Goal: Information Seeking & Learning: Find specific fact

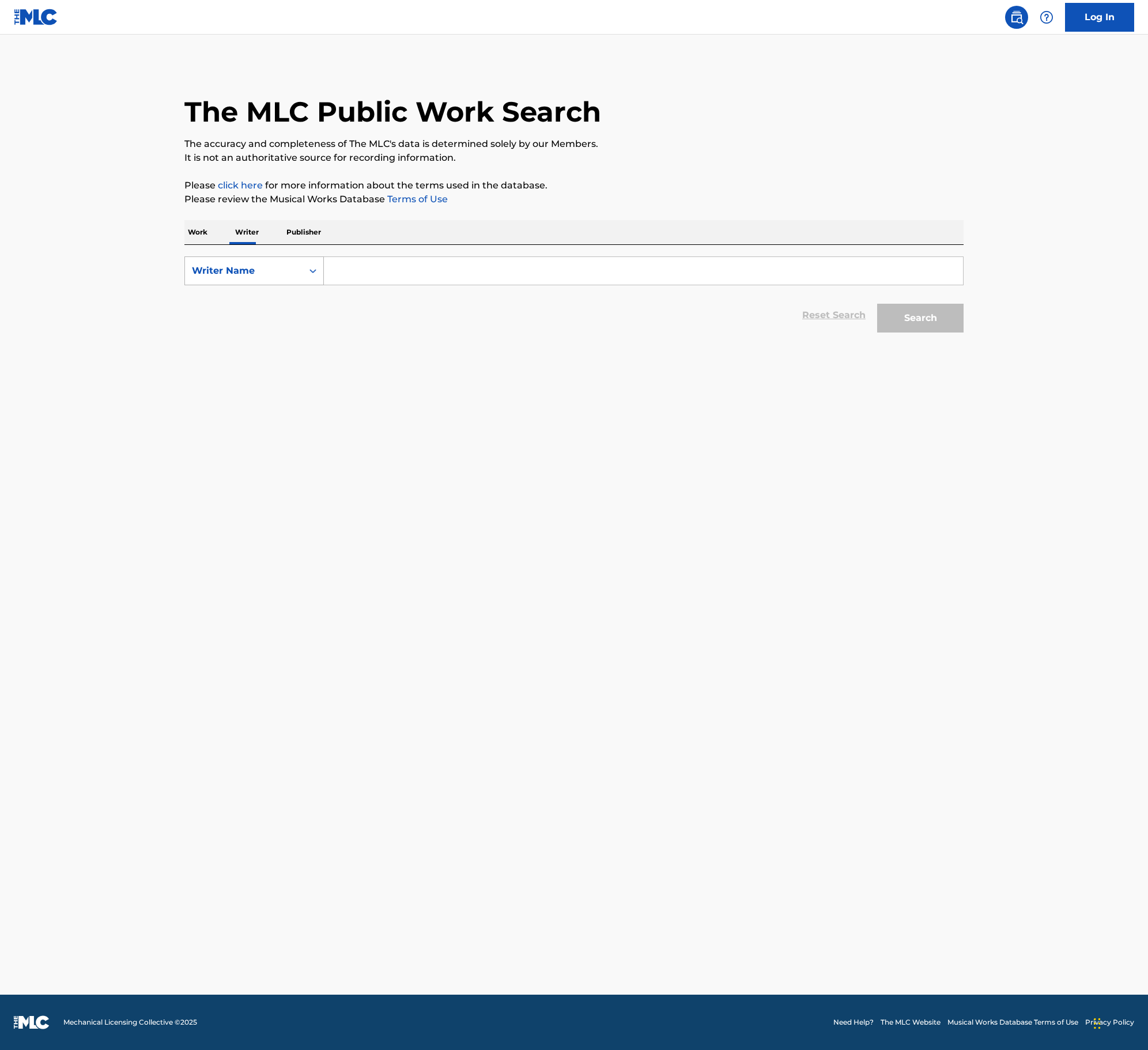
click at [281, 277] on div "Writer Name" at bounding box center [244, 271] width 104 height 14
click at [207, 233] on p "Work" at bounding box center [197, 232] width 26 height 24
click at [361, 276] on input "Search Form" at bounding box center [644, 271] width 639 height 28
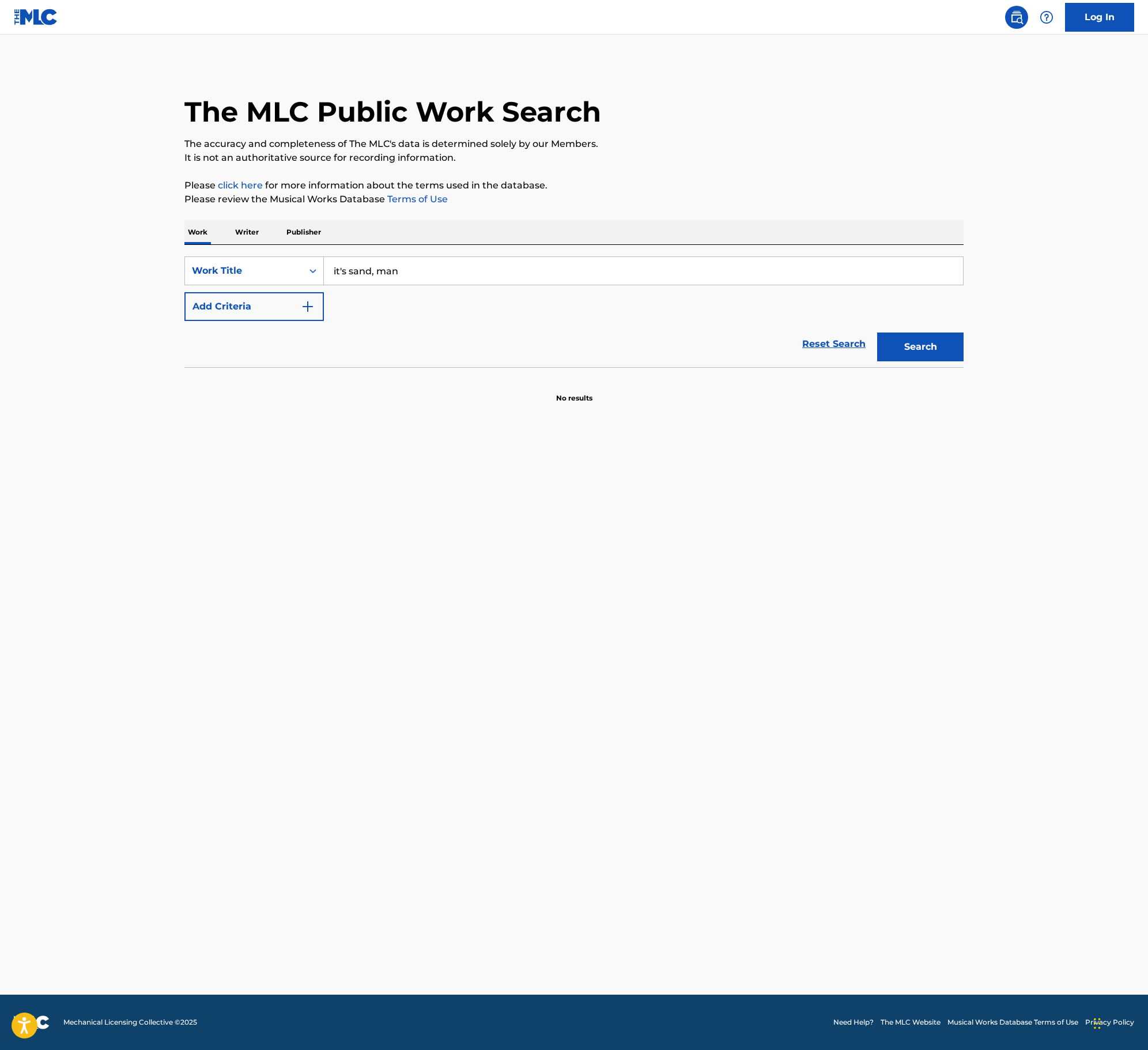
type input "it's sand, man"
click at [184, 292] on button "Add Criteria" at bounding box center [254, 306] width 140 height 29
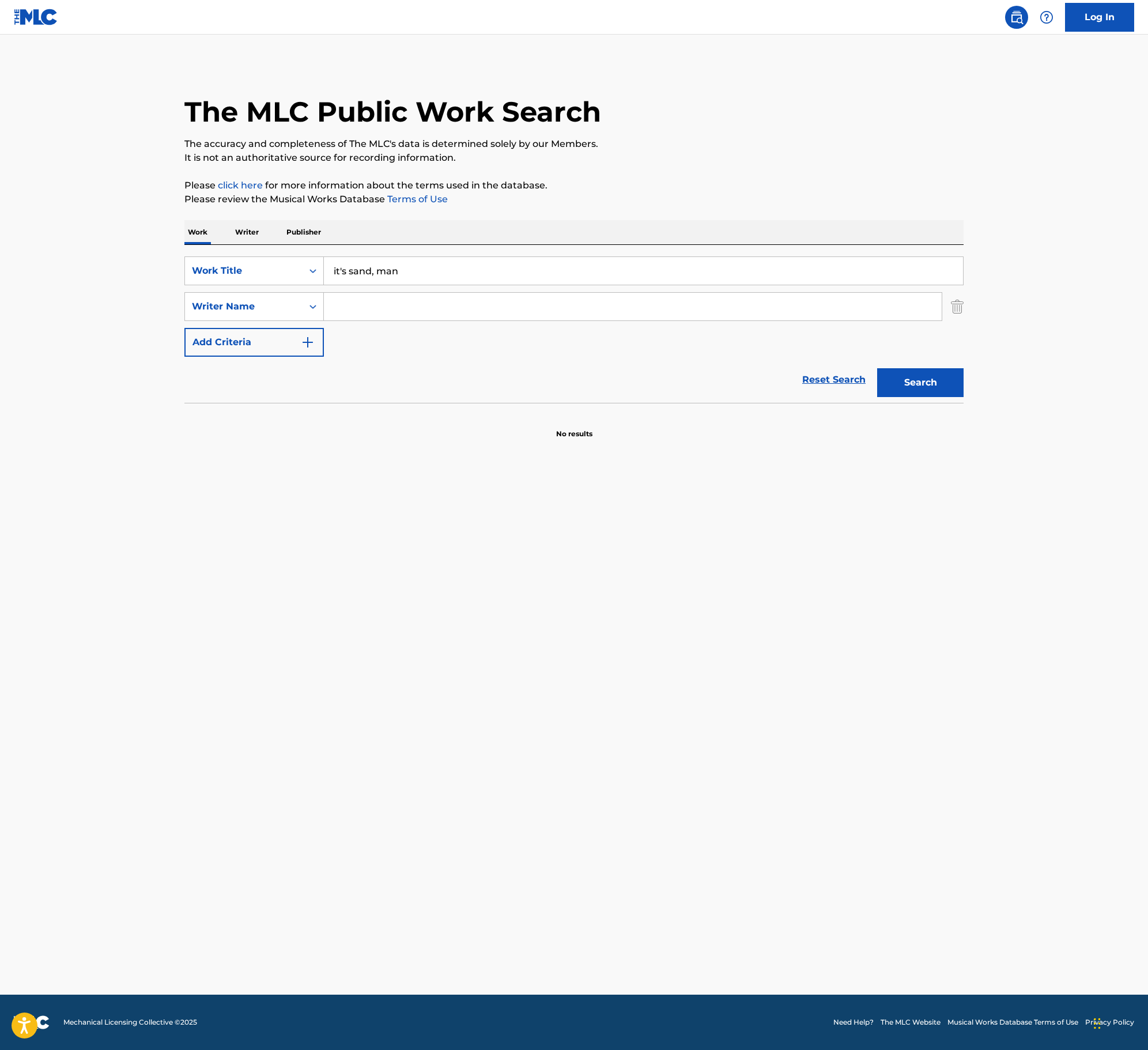
click at [364, 311] on input "Search Form" at bounding box center [633, 306] width 618 height 28
type input "[PERSON_NAME]"
click at [877, 368] on button "Search" at bounding box center [921, 383] width 86 height 29
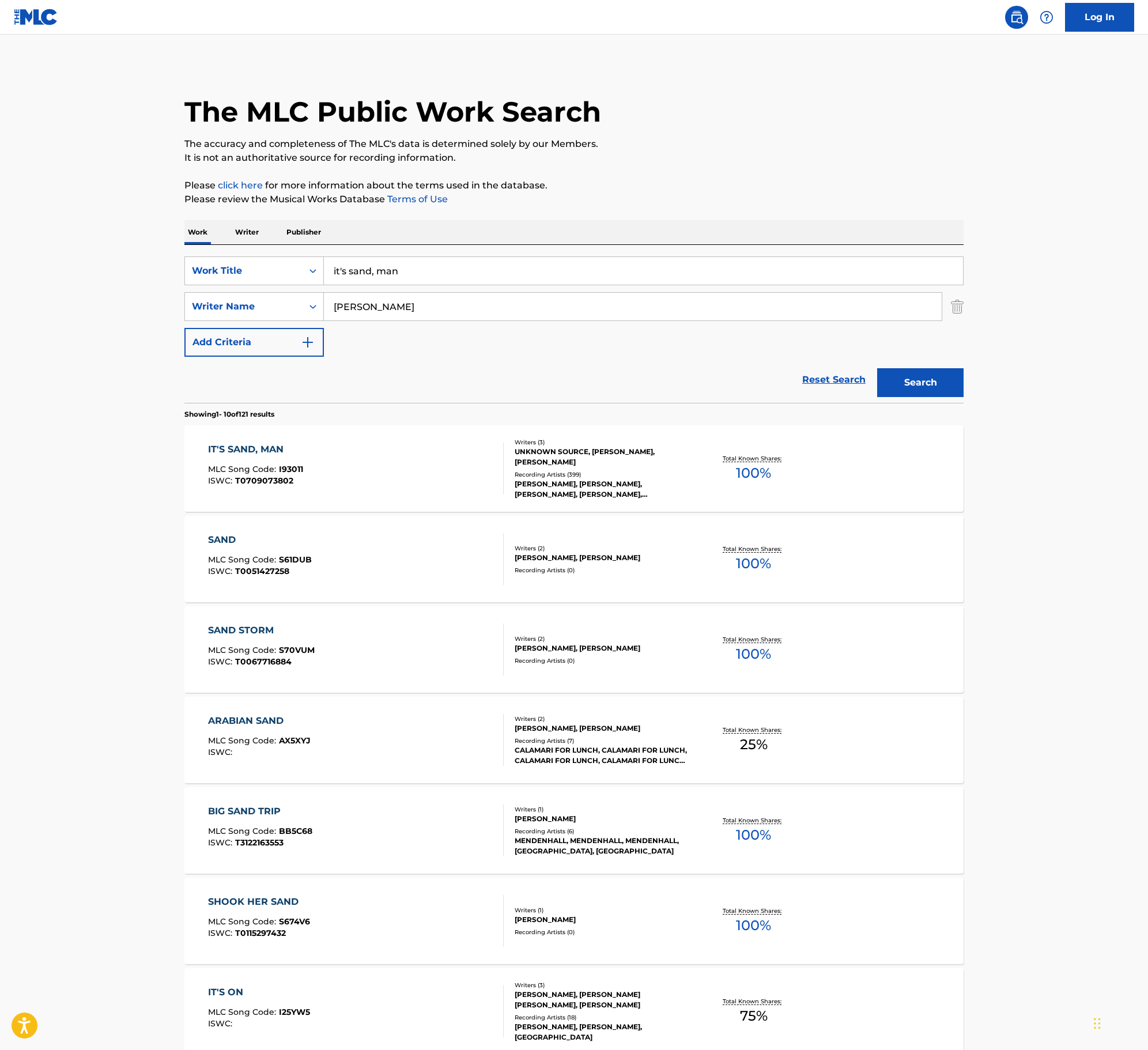
click at [466, 469] on div "IT'S SAND, MAN MLC Song Code : I93011 ISWC : T0709073802" at bounding box center [356, 468] width 296 height 52
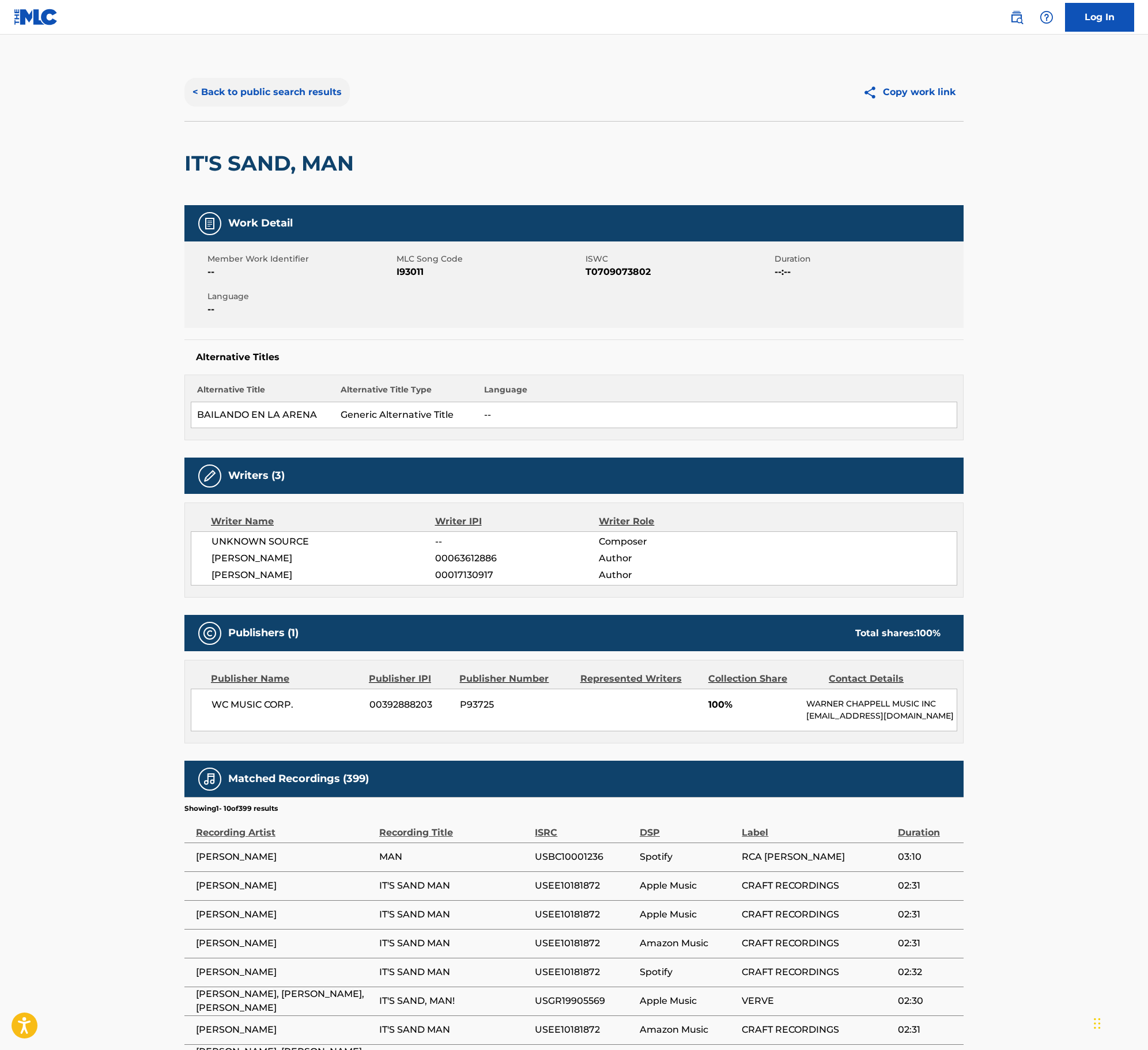
click at [286, 86] on button "< Back to public search results" at bounding box center [267, 92] width 165 height 29
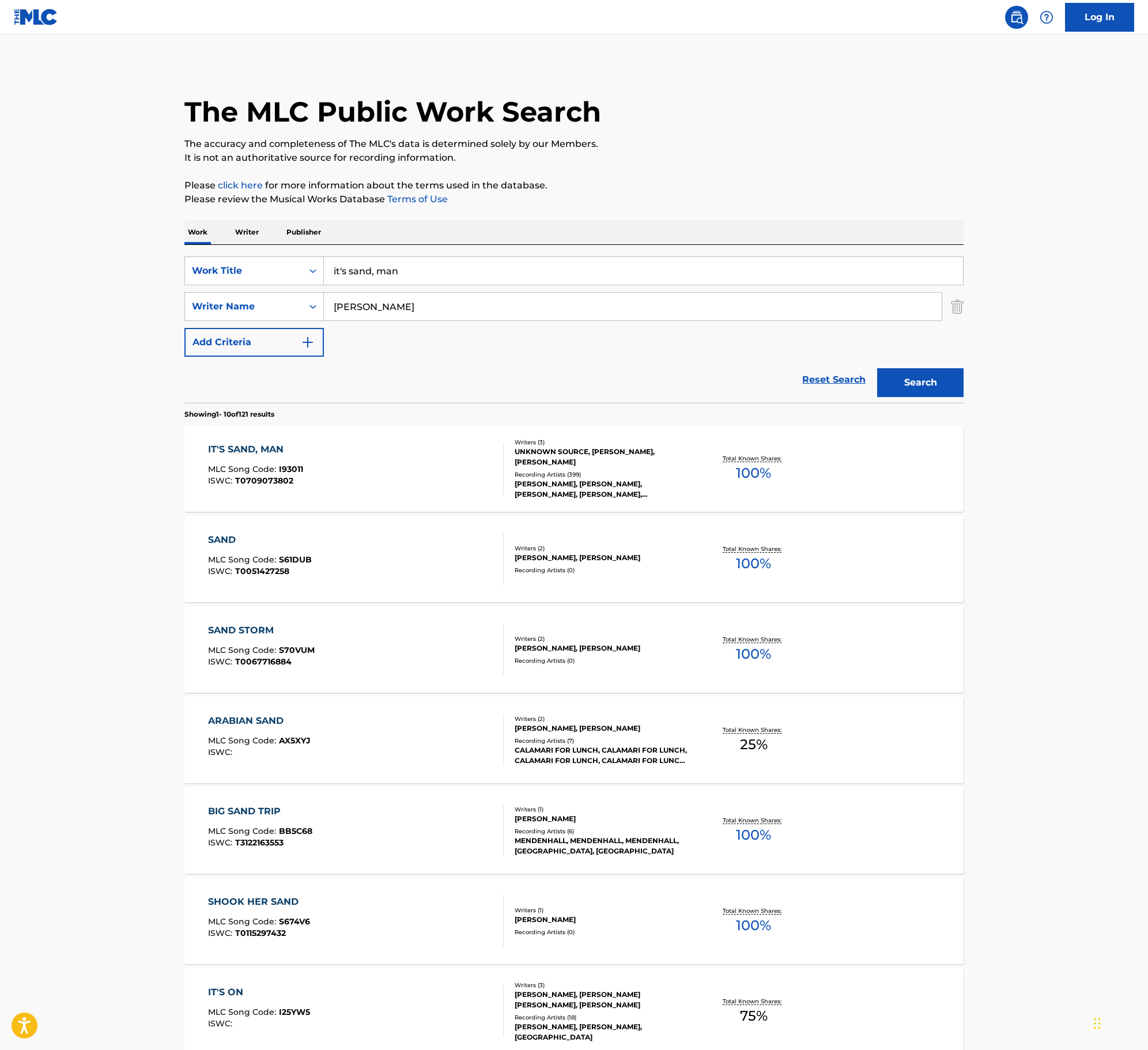
click at [373, 272] on input "it's sand, man" at bounding box center [644, 271] width 639 height 28
type input "it's sand man"
click at [877, 368] on button "Search" at bounding box center [921, 383] width 86 height 29
click at [390, 302] on input "[PERSON_NAME]" at bounding box center [633, 306] width 618 height 28
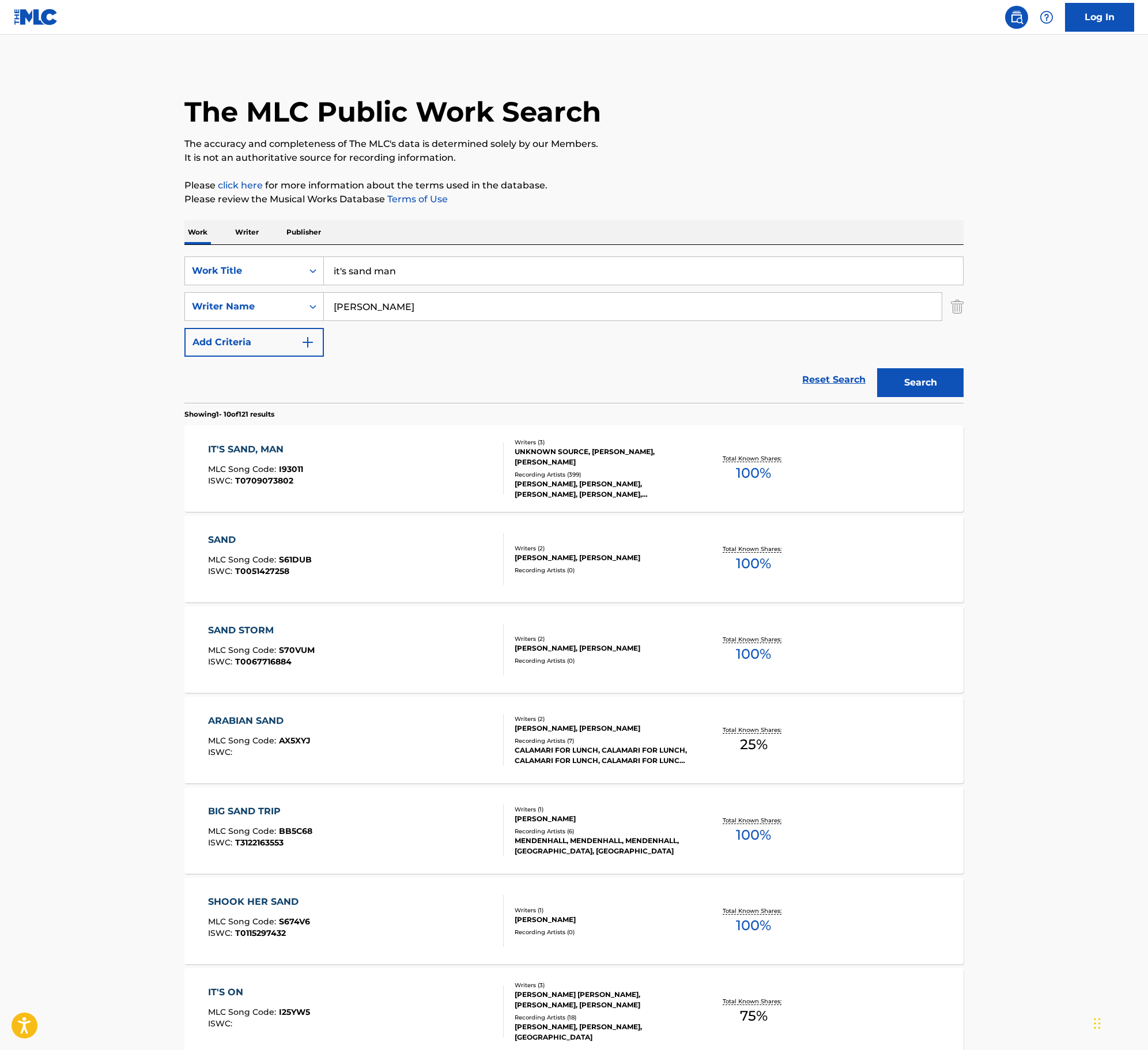
type input "[PERSON_NAME]"
click at [877, 368] on button "Search" at bounding box center [921, 383] width 86 height 29
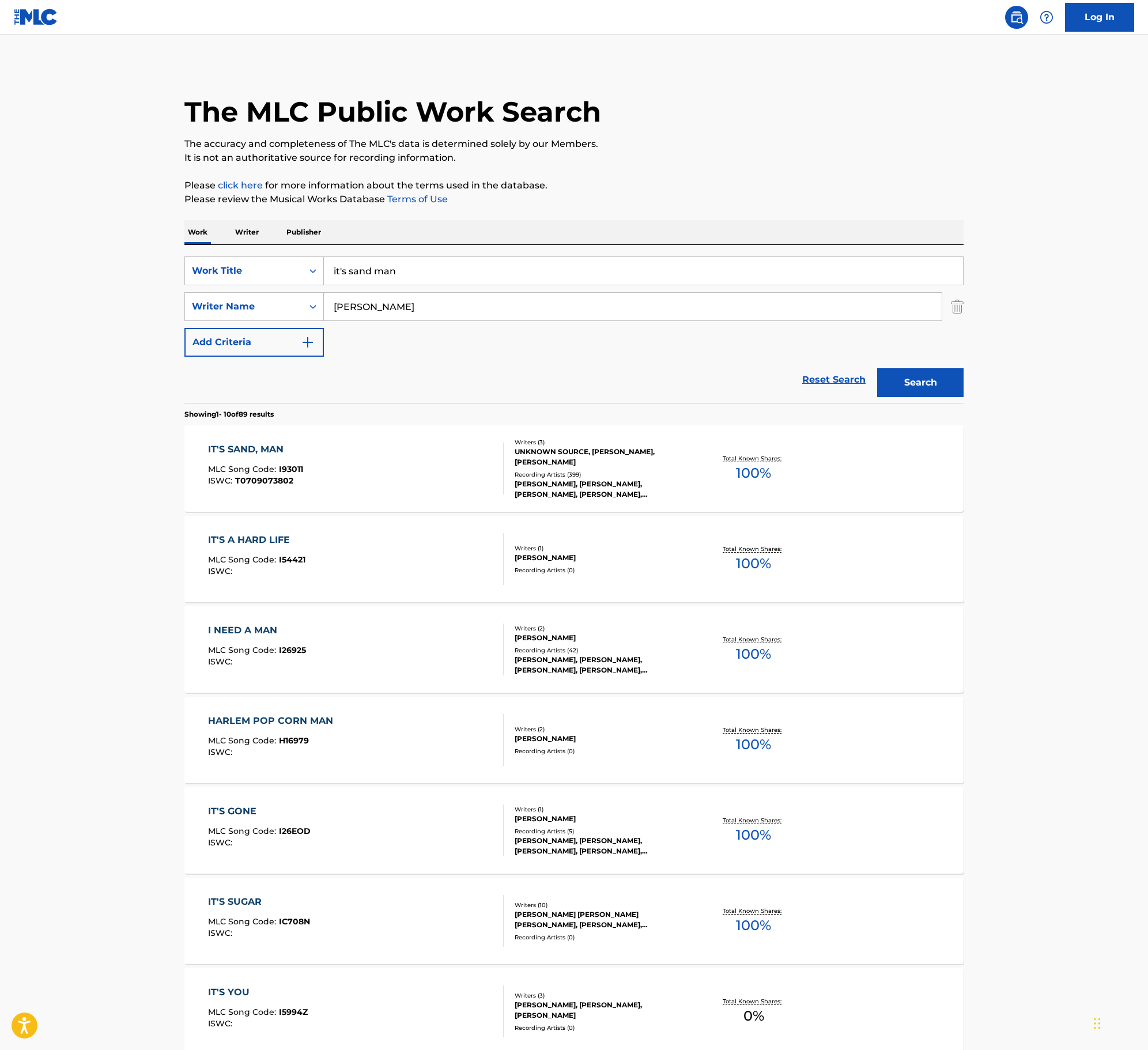
click at [577, 490] on div "[PERSON_NAME], [PERSON_NAME], [PERSON_NAME], [PERSON_NAME], [PERSON_NAME]" at bounding box center [602, 489] width 174 height 21
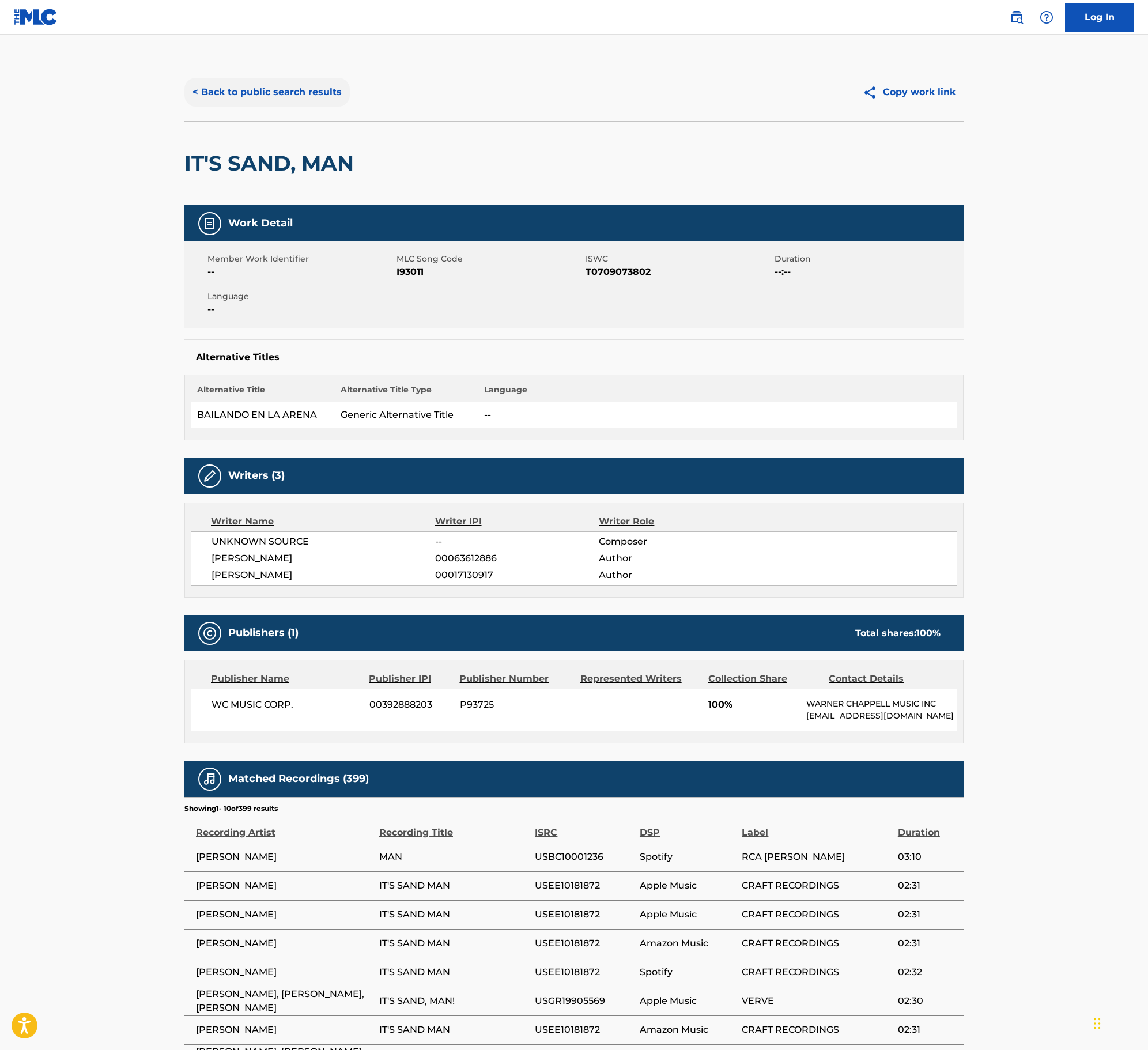
click at [302, 86] on button "< Back to public search results" at bounding box center [267, 92] width 165 height 29
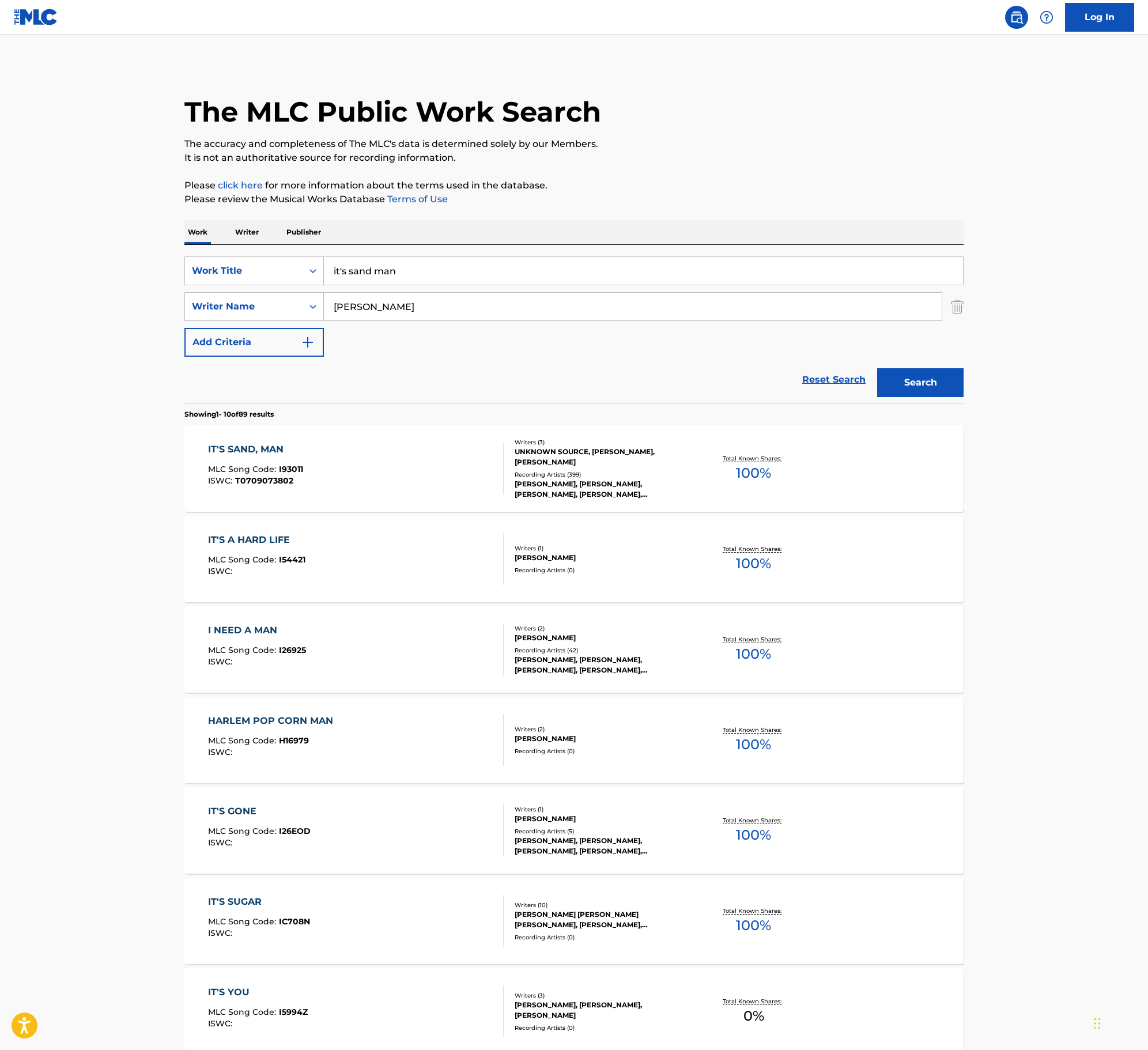
click at [422, 274] on input "it's sand man" at bounding box center [644, 271] width 639 height 28
type input "the lonely shepherd"
type input "last"
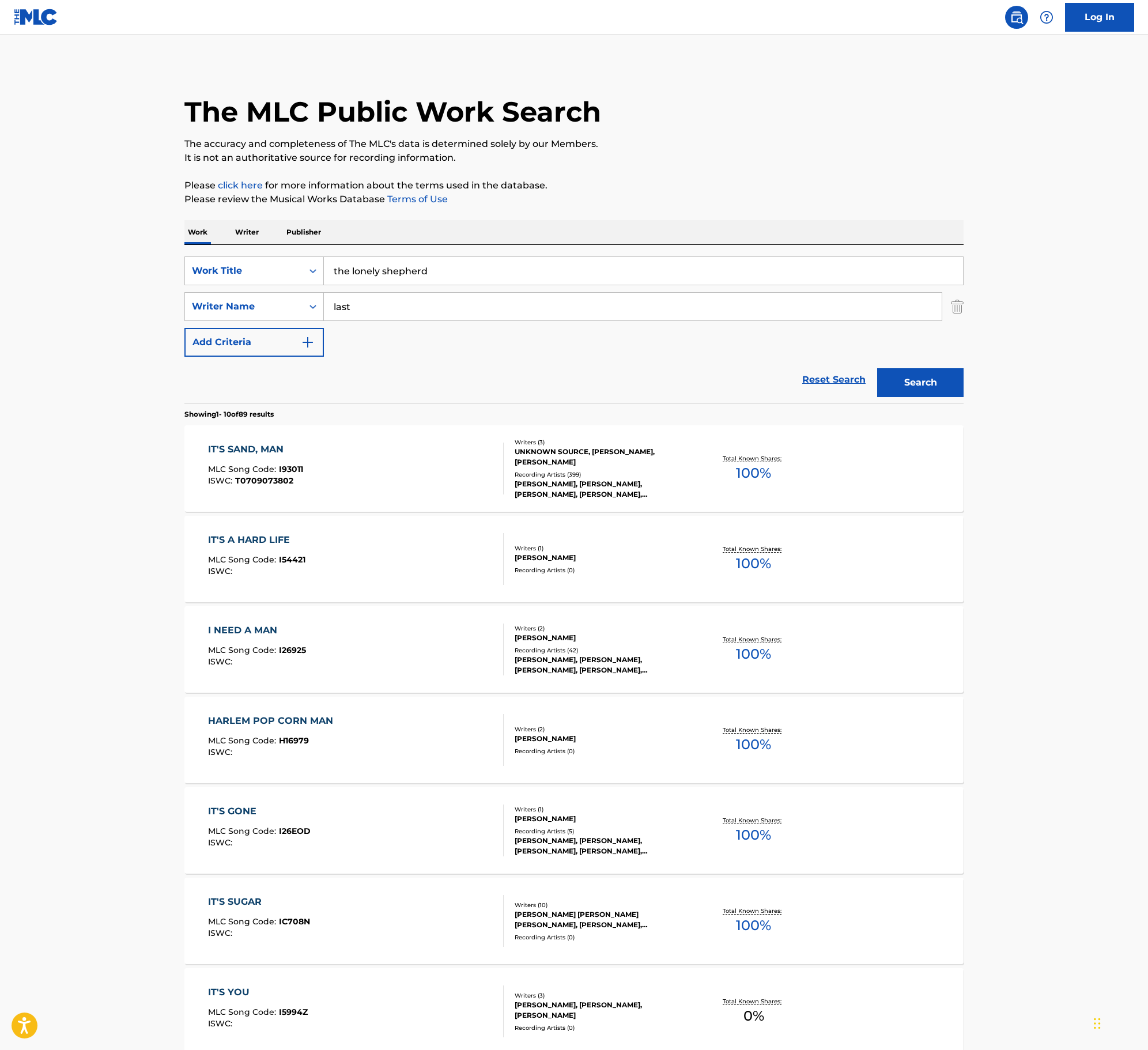
click at [877, 368] on button "Search" at bounding box center [921, 383] width 86 height 29
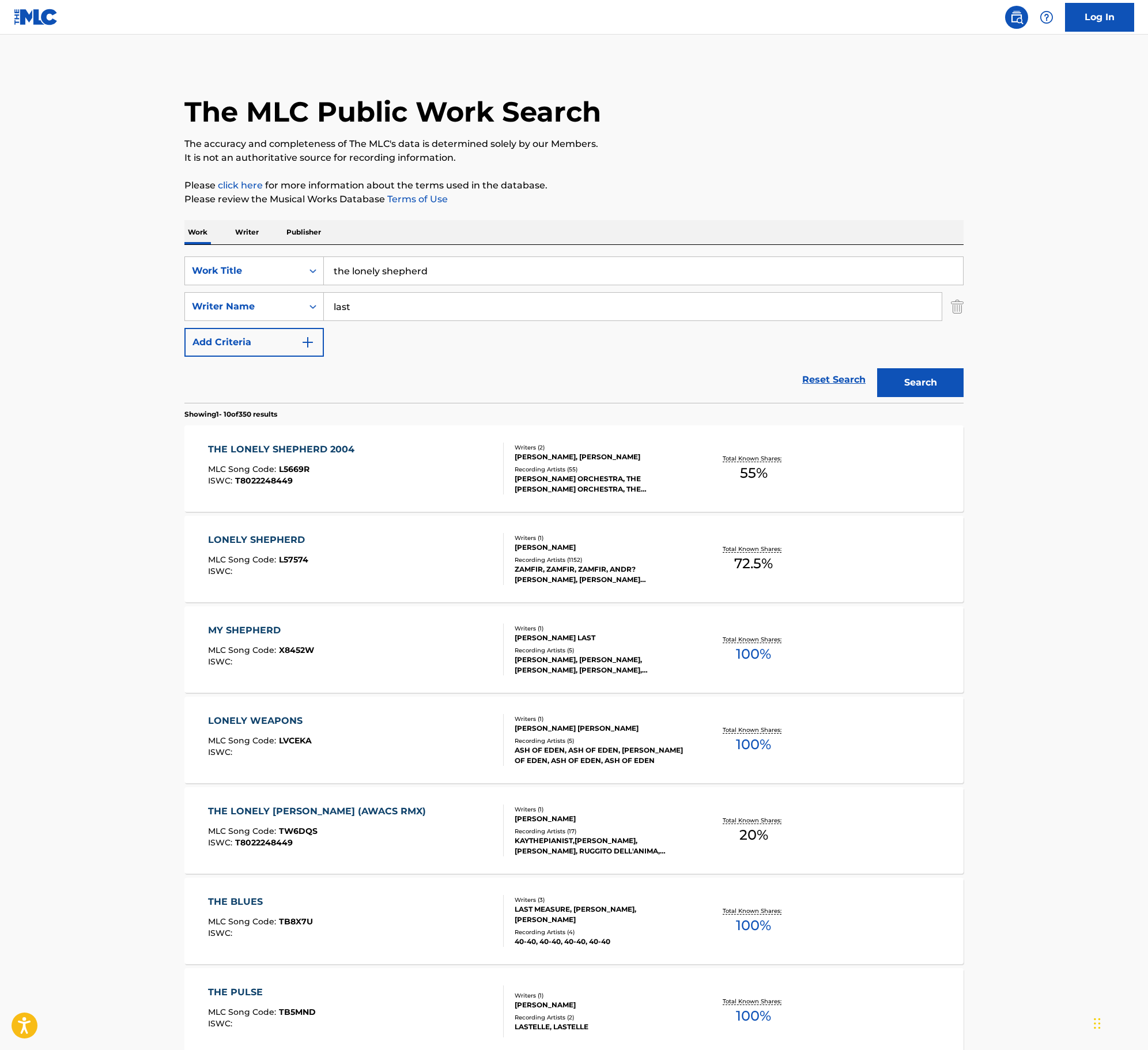
click at [485, 450] on div "THE LONELY SHEPHERD 2004 MLC Song Code : L5669R ISWC : T8022248449" at bounding box center [356, 468] width 296 height 52
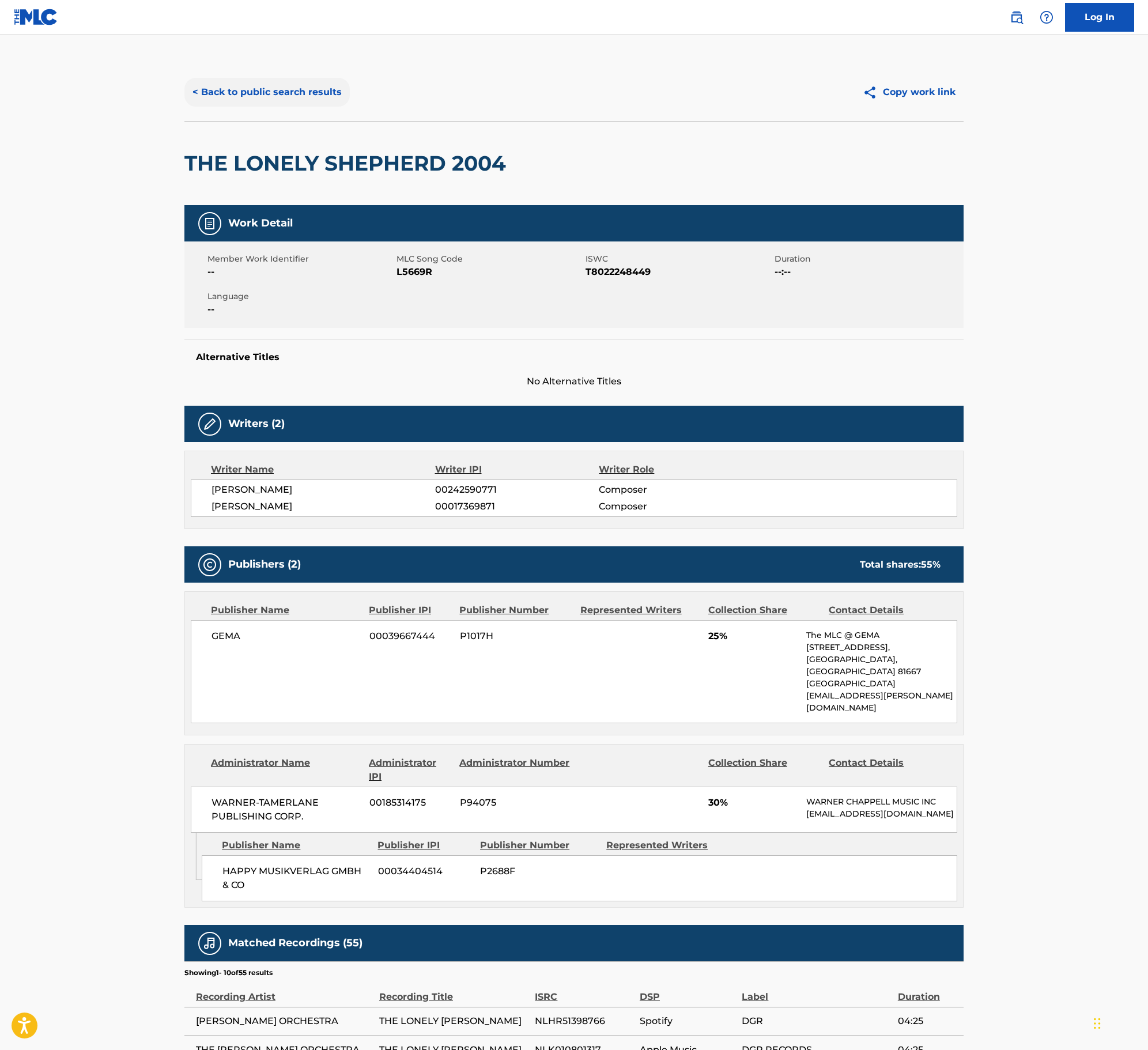
click at [274, 93] on button "< Back to public search results" at bounding box center [267, 92] width 165 height 29
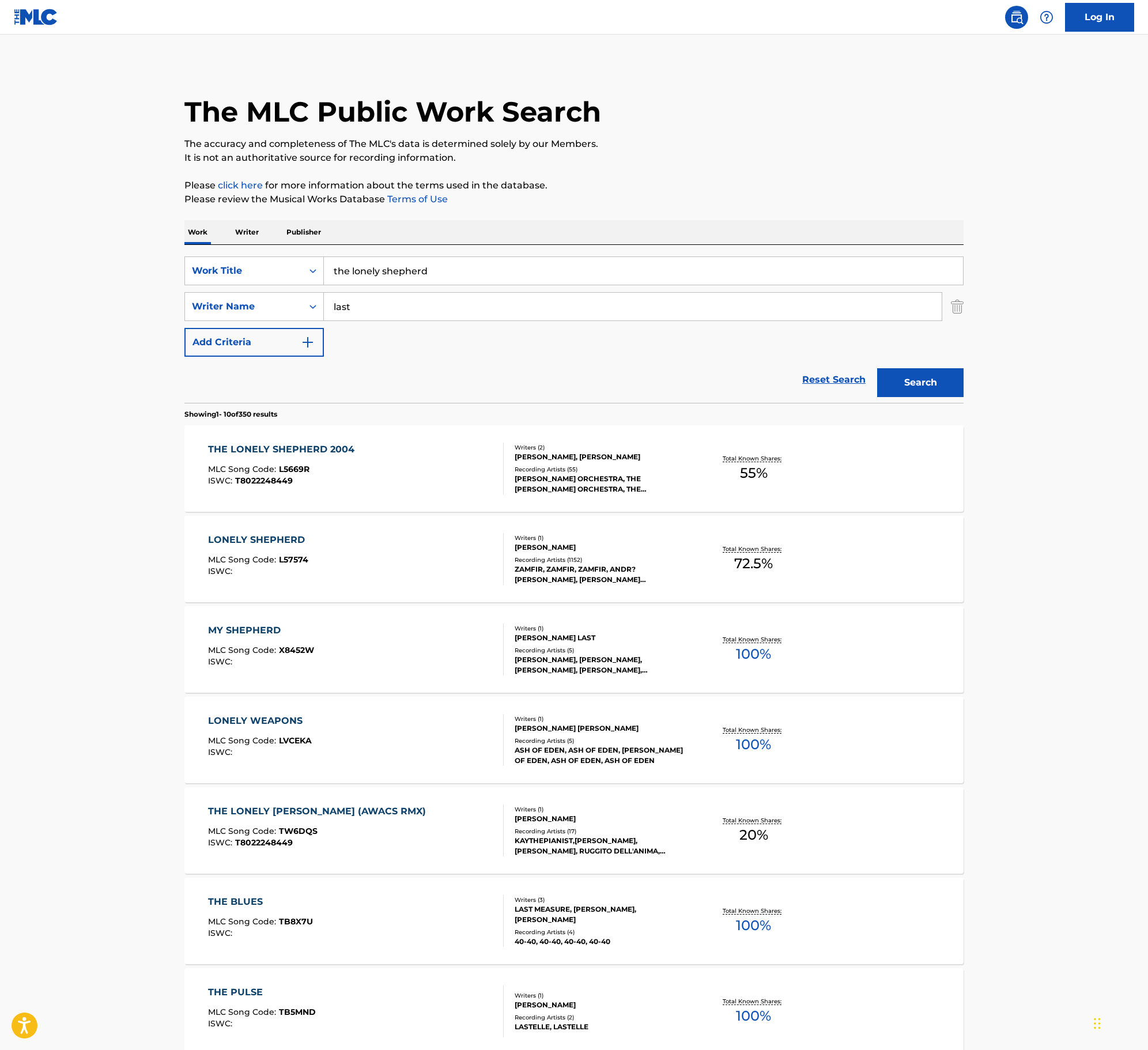
click at [494, 563] on div at bounding box center [498, 559] width 9 height 52
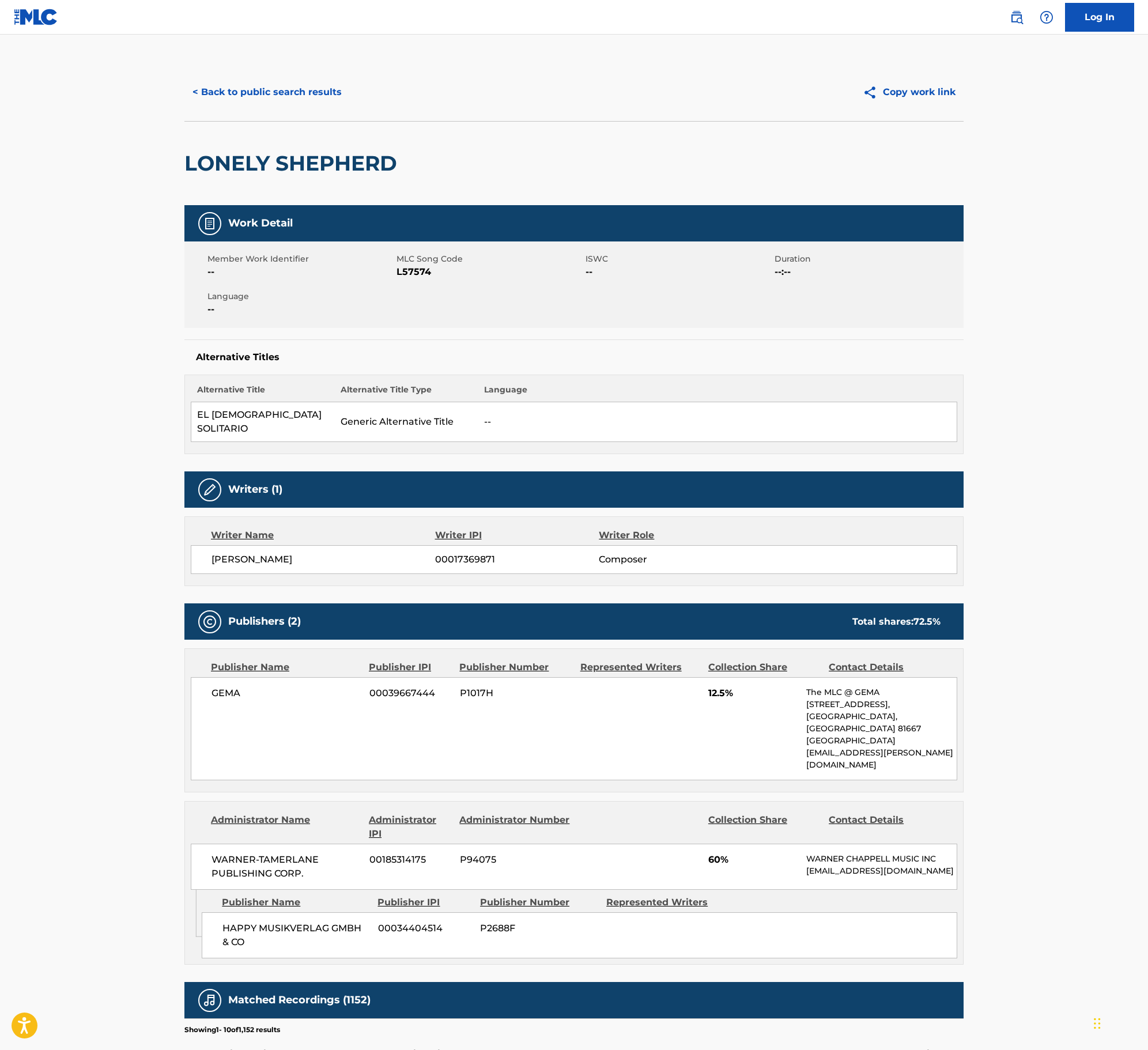
click at [253, 153] on h2 "LONELY SHEPHERD" at bounding box center [293, 163] width 219 height 26
copy h2 "LONELY"
